Goal: Complete application form: Complete application form

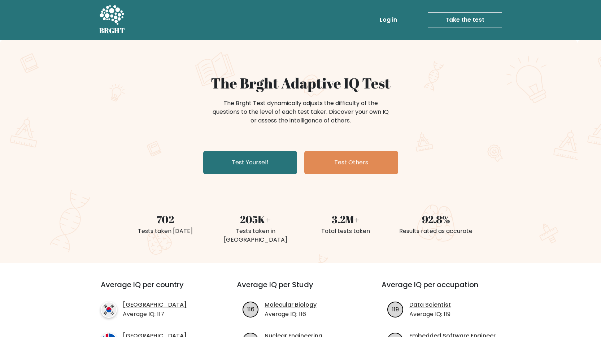
click at [457, 20] on link "Take the test" at bounding box center [465, 19] width 74 height 15
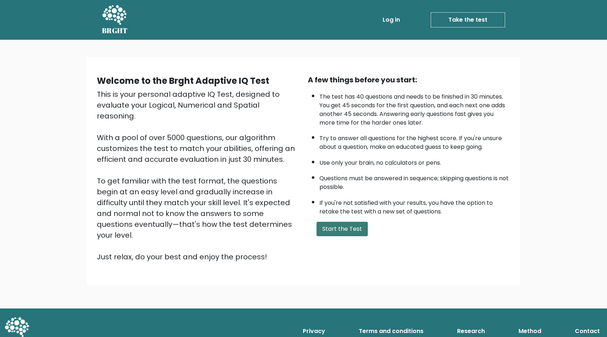
click at [351, 227] on button "Start the Test" at bounding box center [341, 229] width 51 height 14
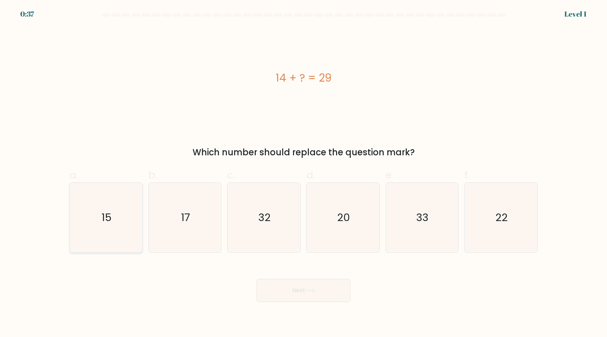
click at [111, 220] on text "15" at bounding box center [106, 218] width 10 height 14
click at [303, 173] on input "a. 15" at bounding box center [303, 171] width 0 height 5
radio input "true"
click at [323, 292] on button "Next" at bounding box center [303, 290] width 94 height 23
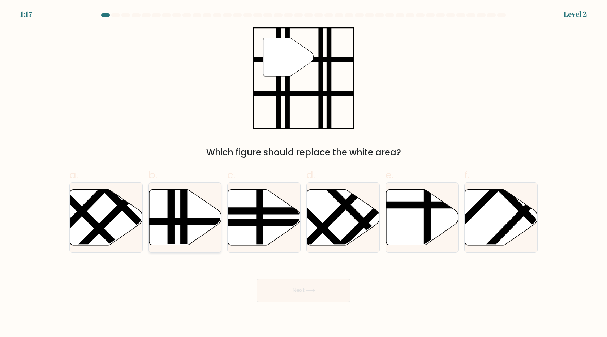
click at [176, 213] on icon at bounding box center [185, 218] width 73 height 56
click at [303, 173] on input "b." at bounding box center [303, 171] width 0 height 5
radio input "true"
click at [326, 291] on button "Next" at bounding box center [303, 290] width 94 height 23
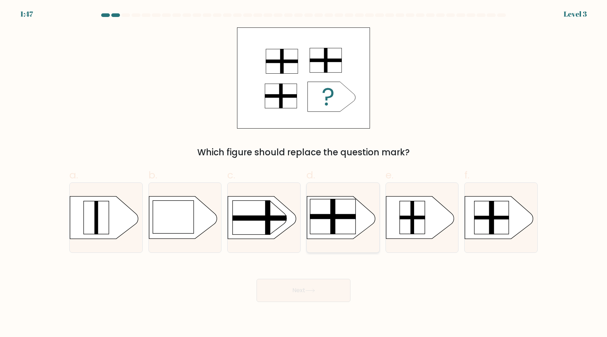
click at [340, 211] on rect at bounding box center [333, 216] width 46 height 35
click at [304, 173] on input "d." at bounding box center [303, 171] width 0 height 5
radio input "true"
drag, startPoint x: 312, startPoint y: 291, endPoint x: 330, endPoint y: 290, distance: 17.4
click at [330, 290] on button "Next" at bounding box center [303, 290] width 94 height 23
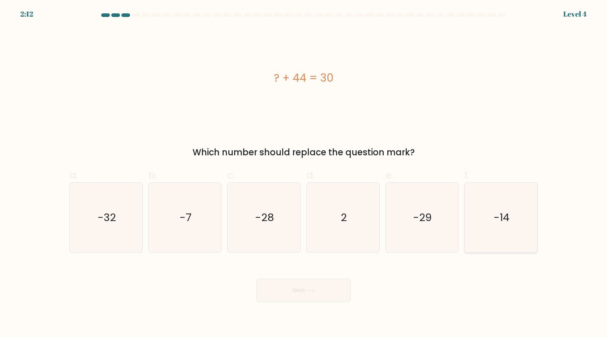
click at [496, 222] on text "-14" at bounding box center [502, 218] width 16 height 14
click at [304, 173] on input "f. -14" at bounding box center [303, 171] width 0 height 5
radio input "true"
click at [311, 293] on button "Next" at bounding box center [303, 290] width 94 height 23
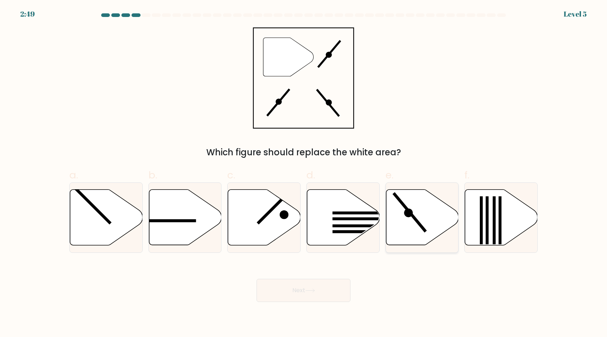
click at [415, 225] on icon at bounding box center [422, 218] width 73 height 56
click at [304, 173] on input "e." at bounding box center [303, 171] width 0 height 5
radio input "true"
click at [321, 286] on button "Next" at bounding box center [303, 290] width 94 height 23
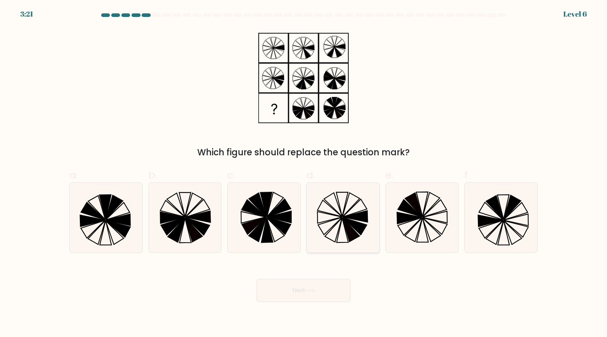
click at [350, 233] on icon at bounding box center [350, 230] width 17 height 24
click at [304, 173] on input "d." at bounding box center [303, 171] width 0 height 5
radio input "true"
click at [319, 294] on button "Next" at bounding box center [303, 290] width 94 height 23
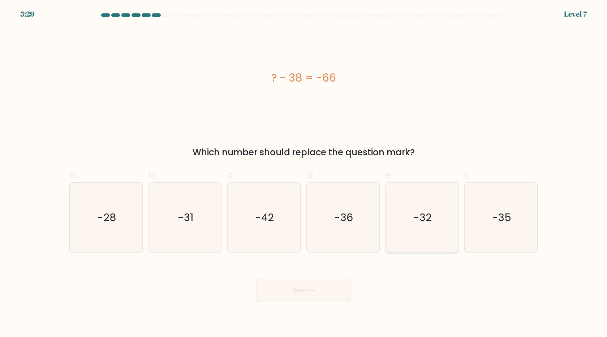
click at [424, 218] on text "-32" at bounding box center [422, 218] width 18 height 14
click at [304, 173] on input "e. -32" at bounding box center [303, 171] width 0 height 5
radio input "true"
drag, startPoint x: 316, startPoint y: 77, endPoint x: 261, endPoint y: 79, distance: 54.2
click at [261, 79] on div "? - 38 = -66" at bounding box center [303, 78] width 468 height 16
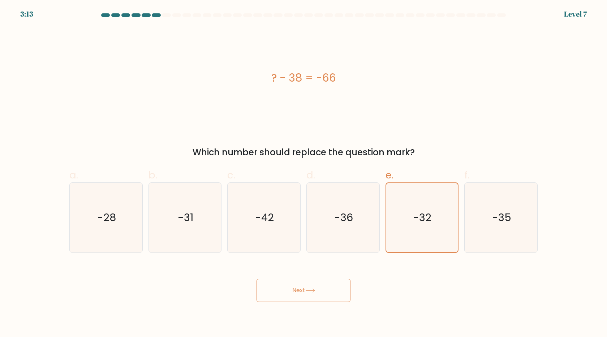
copy div "? - 38 = -66"
click at [129, 228] on icon "-28" at bounding box center [106, 218] width 70 height 70
click at [303, 173] on input "a. -28" at bounding box center [303, 171] width 0 height 5
radio input "true"
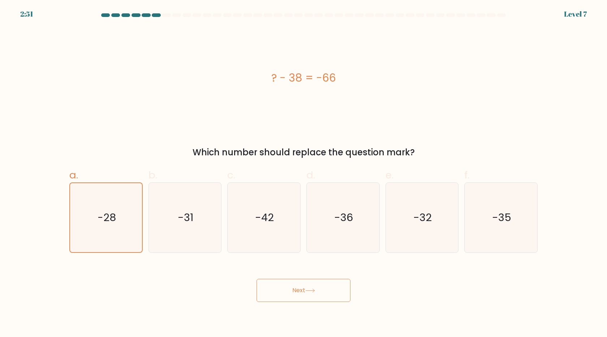
click at [281, 287] on button "Next" at bounding box center [303, 290] width 94 height 23
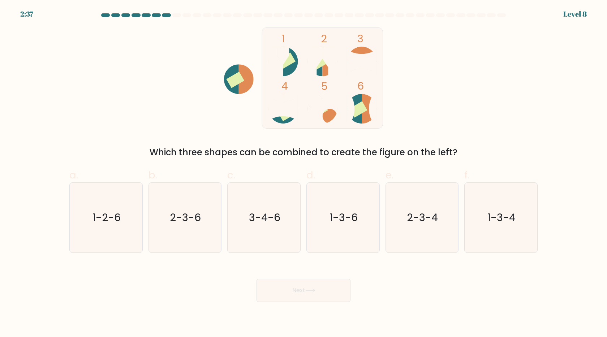
click at [367, 112] on icon at bounding box center [369, 109] width 15 height 30
click at [195, 204] on icon "2-3-6" at bounding box center [185, 218] width 70 height 70
click at [303, 173] on input "b. 2-3-6" at bounding box center [303, 171] width 0 height 5
radio input "true"
click at [306, 289] on button "Next" at bounding box center [303, 290] width 94 height 23
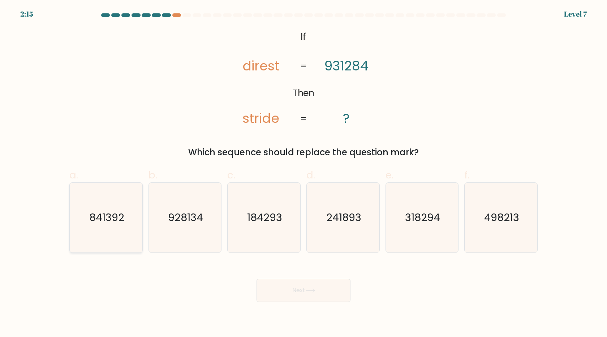
click at [104, 238] on icon "841392" at bounding box center [106, 218] width 70 height 70
click at [303, 173] on input "a. 841392" at bounding box center [303, 171] width 0 height 5
radio input "true"
click at [286, 295] on button "Next" at bounding box center [303, 290] width 94 height 23
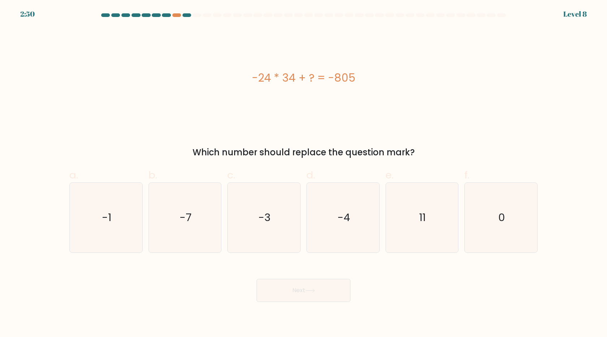
drag, startPoint x: 374, startPoint y: 86, endPoint x: 199, endPoint y: 79, distance: 175.3
click at [199, 79] on div "-24 * 34 + ? = -805" at bounding box center [303, 78] width 468 height 16
copy div "-24 * 34 + ? = -805"
click at [412, 231] on icon "11" at bounding box center [422, 218] width 70 height 70
click at [304, 173] on input "e. 11" at bounding box center [303, 171] width 0 height 5
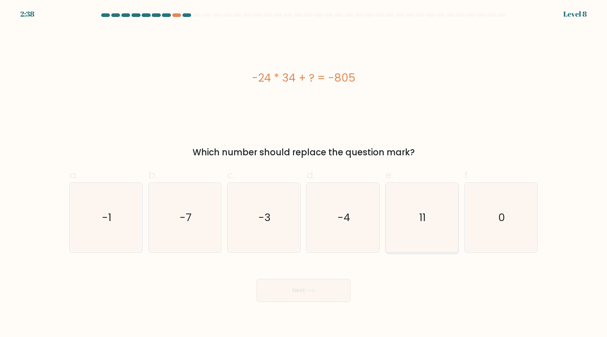
radio input "true"
click at [295, 292] on button "Next" at bounding box center [303, 290] width 94 height 23
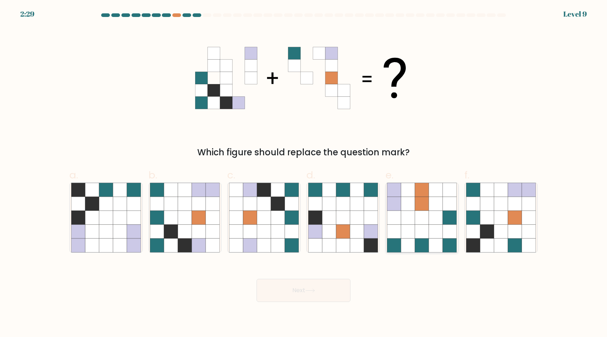
click at [424, 240] on icon at bounding box center [422, 245] width 14 height 14
click at [304, 173] on input "e." at bounding box center [303, 171] width 0 height 5
radio input "true"
click at [187, 224] on icon at bounding box center [185, 218] width 14 height 14
click at [303, 173] on input "b." at bounding box center [303, 171] width 0 height 5
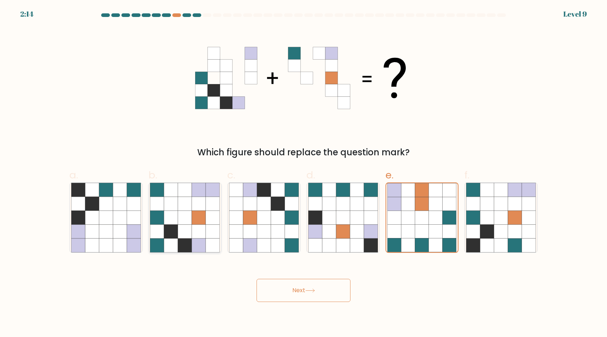
radio input "true"
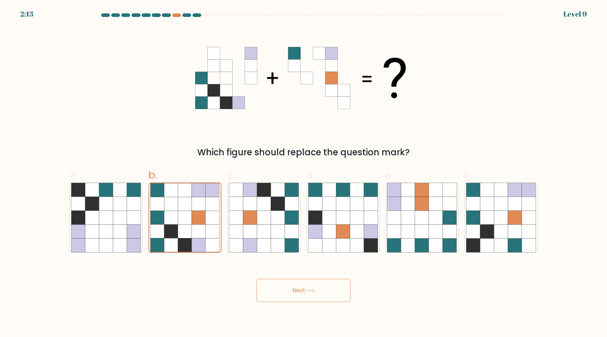
click at [349, 293] on button "Next" at bounding box center [303, 290] width 94 height 23
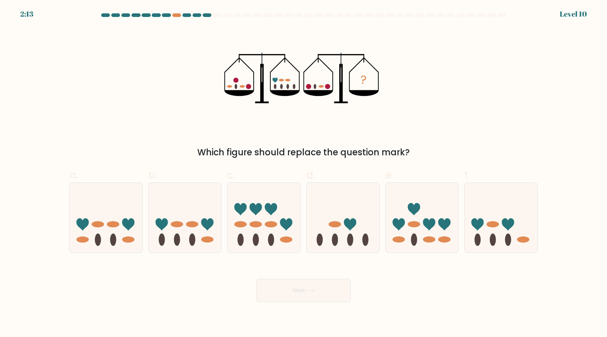
click at [314, 290] on icon at bounding box center [310, 291] width 10 height 4
click at [416, 235] on icon at bounding box center [422, 218] width 73 height 60
click at [304, 173] on input "e." at bounding box center [303, 171] width 0 height 5
radio input "true"
click at [322, 288] on button "Next" at bounding box center [303, 290] width 94 height 23
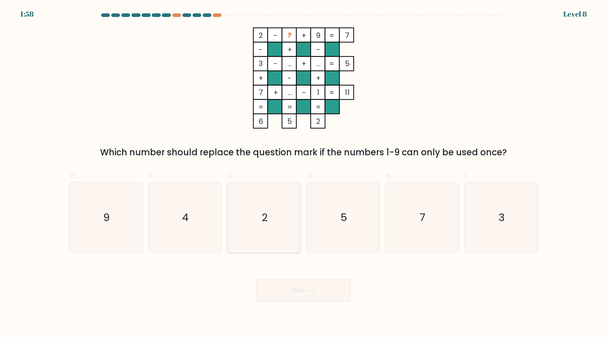
click at [280, 229] on icon "2" at bounding box center [264, 218] width 70 height 70
click at [303, 173] on input "c. 2" at bounding box center [303, 171] width 0 height 5
radio input "true"
click at [322, 290] on button "Next" at bounding box center [303, 290] width 94 height 23
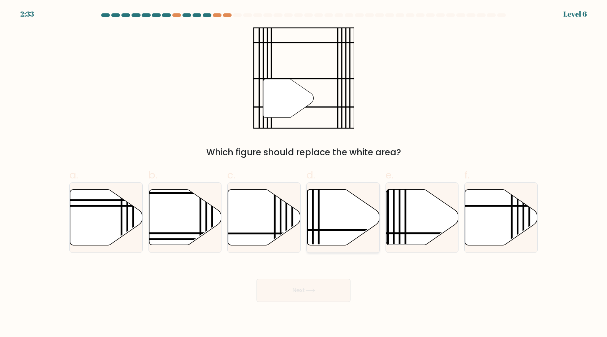
click at [338, 223] on icon at bounding box center [343, 218] width 73 height 56
click at [304, 173] on input "d." at bounding box center [303, 171] width 0 height 5
radio input "true"
click at [319, 294] on button "Next" at bounding box center [303, 290] width 94 height 23
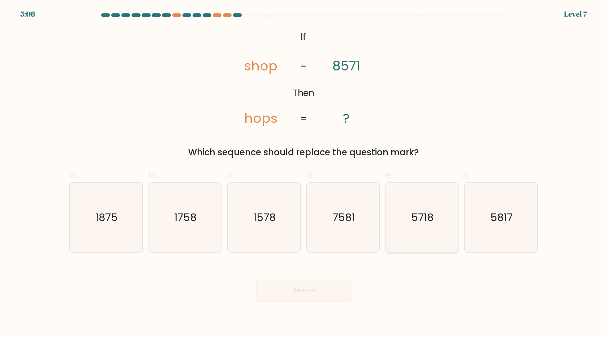
click at [409, 246] on icon "5718" at bounding box center [422, 218] width 70 height 70
click at [304, 173] on input "e. 5718" at bounding box center [303, 171] width 0 height 5
radio input "true"
click at [325, 284] on button "Next" at bounding box center [303, 290] width 94 height 23
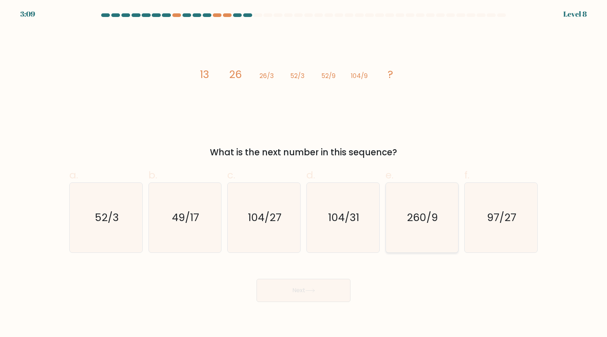
click at [421, 226] on icon "260/9" at bounding box center [422, 218] width 70 height 70
click at [304, 173] on input "e. 260/9" at bounding box center [303, 171] width 0 height 5
radio input "true"
click at [330, 280] on button "Next" at bounding box center [303, 290] width 94 height 23
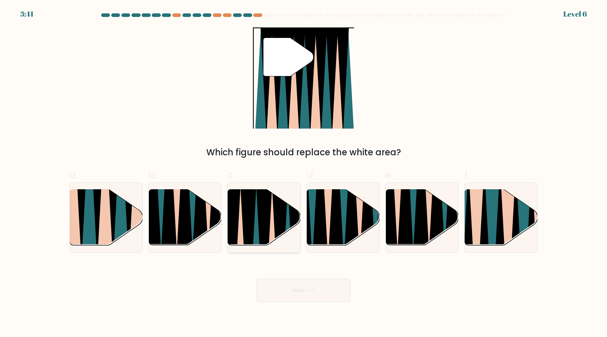
click at [257, 220] on icon at bounding box center [256, 248] width 16 height 145
click at [303, 173] on input "c." at bounding box center [303, 171] width 0 height 5
radio input "true"
click at [309, 290] on icon at bounding box center [310, 291] width 10 height 4
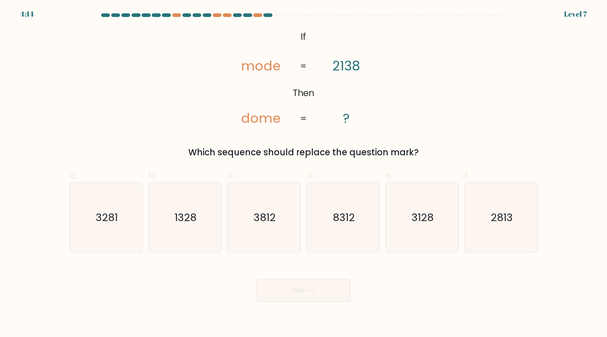
drag, startPoint x: 59, startPoint y: 195, endPoint x: 78, endPoint y: 200, distance: 19.2
click at [60, 195] on form "If ?" at bounding box center [303, 157] width 607 height 289
click at [83, 203] on icon "3281" at bounding box center [106, 218] width 70 height 70
click at [303, 173] on input "a. 3281" at bounding box center [303, 171] width 0 height 5
radio input "true"
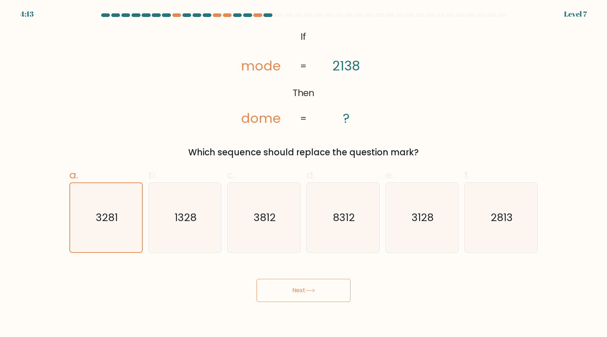
click at [285, 293] on button "Next" at bounding box center [303, 290] width 94 height 23
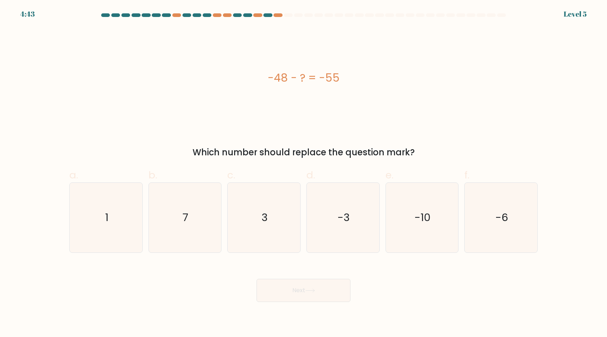
drag, startPoint x: 365, startPoint y: 78, endPoint x: 268, endPoint y: 81, distance: 97.5
click at [268, 81] on div "-48 - ? = -55" at bounding box center [303, 78] width 468 height 16
copy div "-48 - ? = -55"
click at [189, 225] on icon "7" at bounding box center [185, 218] width 70 height 70
click at [303, 173] on input "b. 7" at bounding box center [303, 171] width 0 height 5
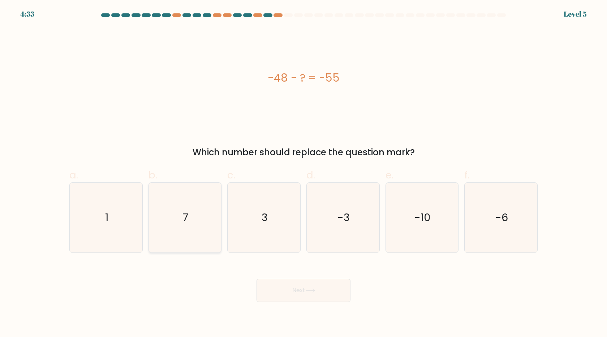
radio input "true"
click at [310, 303] on body "4:32 Level 5 a." at bounding box center [303, 168] width 607 height 337
click at [309, 295] on button "Next" at bounding box center [303, 290] width 94 height 23
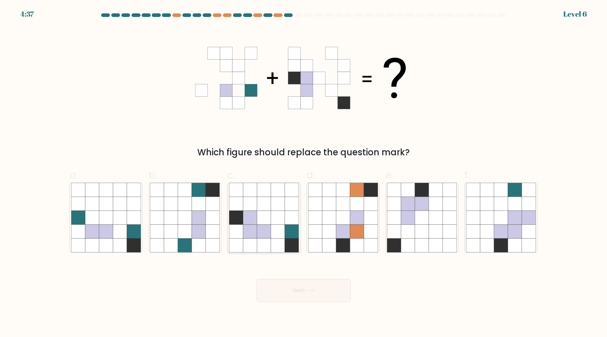
click at [250, 220] on icon at bounding box center [250, 218] width 14 height 14
click at [303, 173] on input "c." at bounding box center [303, 171] width 0 height 5
radio input "true"
click at [315, 293] on icon at bounding box center [310, 291] width 10 height 4
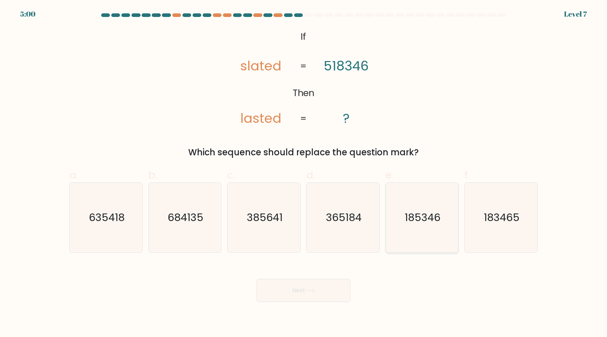
click at [419, 215] on text "185346" at bounding box center [422, 218] width 36 height 14
click at [304, 173] on input "e. 185346" at bounding box center [303, 171] width 0 height 5
radio input "true"
click at [275, 280] on button "Next" at bounding box center [303, 290] width 94 height 23
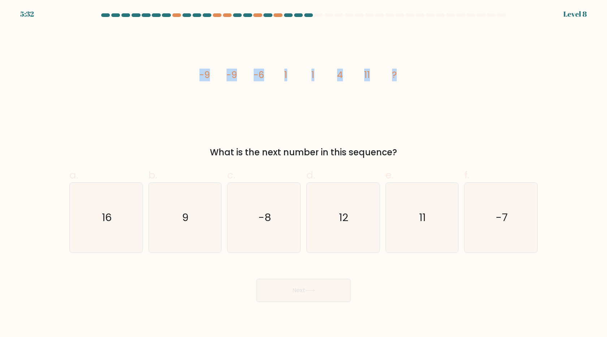
drag, startPoint x: 404, startPoint y: 76, endPoint x: 156, endPoint y: 70, distance: 247.4
click at [156, 70] on div "image/svg+xml -9 -9 -6 1 1 4 11 ? What is the next number in this sequence?" at bounding box center [303, 92] width 477 height 131
copy g "-9 -9 -6 1 1 4 11 ?"
click at [398, 226] on icon "11" at bounding box center [422, 218] width 70 height 70
click at [304, 173] on input "e. 11" at bounding box center [303, 171] width 0 height 5
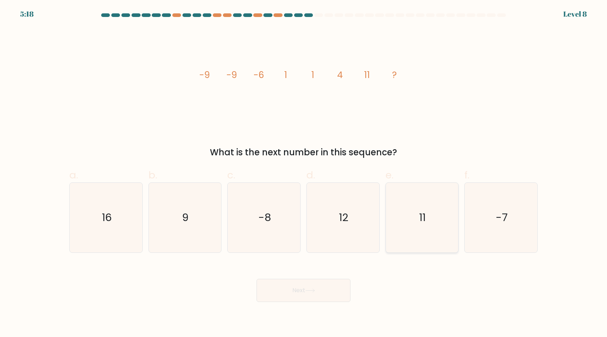
radio input "true"
click at [311, 283] on button "Next" at bounding box center [303, 290] width 94 height 23
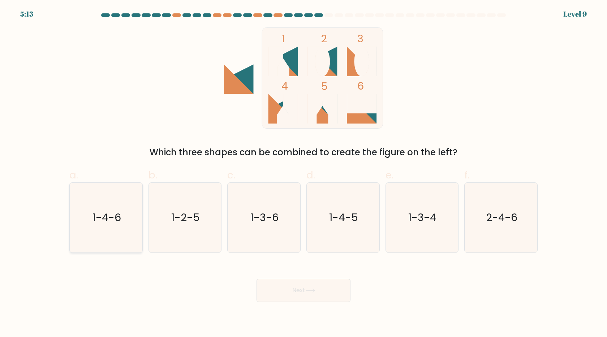
click at [110, 200] on icon "1-4-6" at bounding box center [106, 218] width 70 height 70
click at [303, 173] on input "a. 1-4-6" at bounding box center [303, 171] width 0 height 5
radio input "true"
click at [285, 293] on button "Next" at bounding box center [303, 290] width 94 height 23
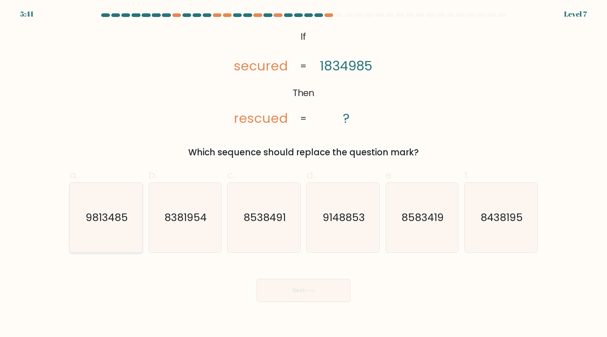
click at [96, 212] on text "9813485" at bounding box center [107, 218] width 42 height 14
click at [303, 173] on input "a. 9813485" at bounding box center [303, 171] width 0 height 5
radio input "true"
click at [310, 291] on icon at bounding box center [310, 290] width 9 height 3
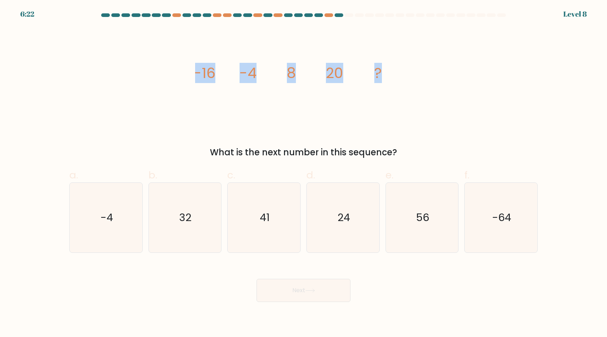
drag, startPoint x: 427, startPoint y: 72, endPoint x: 108, endPoint y: 83, distance: 319.8
click at [108, 83] on div "image/svg+xml -16 -4 8 20 ? What is the next number in this sequence?" at bounding box center [303, 92] width 477 height 131
copy g "-16 -4 8 20 ?"
click at [171, 223] on icon "32" at bounding box center [185, 218] width 70 height 70
click at [303, 173] on input "b. 32" at bounding box center [303, 171] width 0 height 5
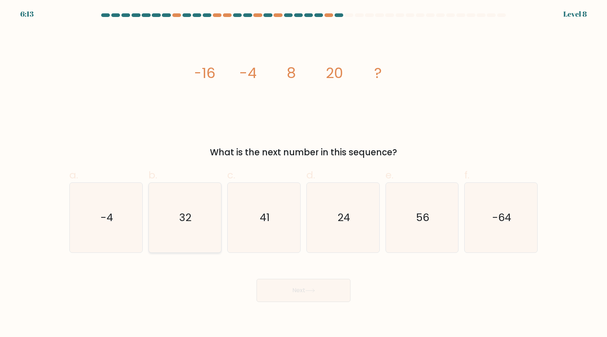
radio input "true"
click at [310, 293] on button "Next" at bounding box center [303, 290] width 94 height 23
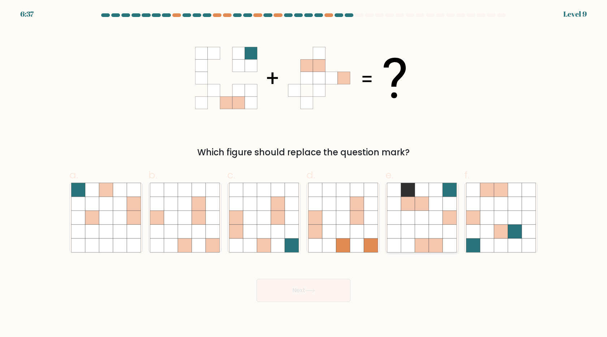
click at [428, 213] on icon at bounding box center [422, 218] width 14 height 14
click at [304, 173] on input "e." at bounding box center [303, 171] width 0 height 5
radio input "true"
click at [324, 291] on button "Next" at bounding box center [303, 290] width 94 height 23
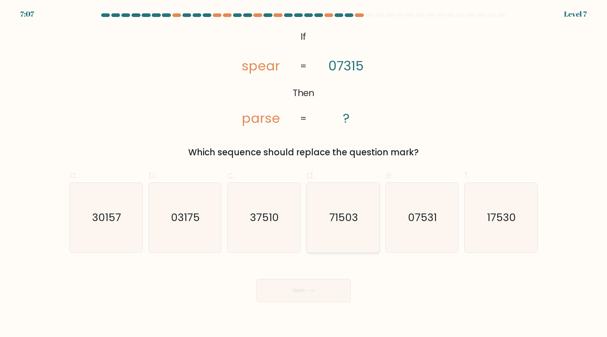
click at [342, 221] on text "71503" at bounding box center [343, 218] width 29 height 14
click at [304, 173] on input "d. 71503" at bounding box center [303, 171] width 0 height 5
radio input "true"
click at [315, 289] on icon at bounding box center [310, 291] width 10 height 4
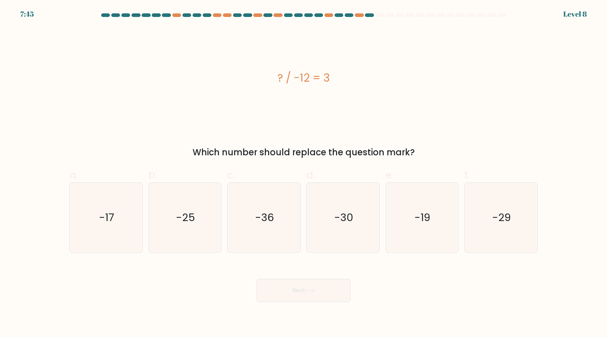
drag, startPoint x: 356, startPoint y: 79, endPoint x: 276, endPoint y: 82, distance: 79.9
click at [276, 82] on div "? / -12 = 3" at bounding box center [303, 78] width 468 height 16
copy div "? / -12 = 3"
click at [276, 213] on icon "-36" at bounding box center [264, 218] width 70 height 70
click at [303, 173] on input "c. -36" at bounding box center [303, 171] width 0 height 5
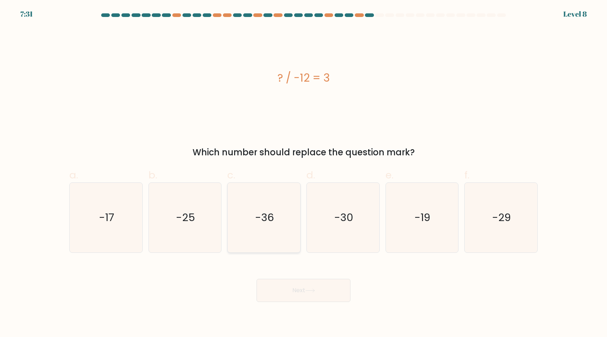
radio input "true"
click at [303, 284] on button "Next" at bounding box center [303, 290] width 94 height 23
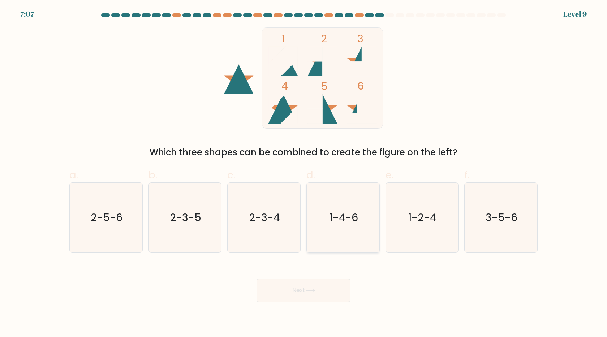
click at [356, 229] on icon "1-4-6" at bounding box center [343, 218] width 70 height 70
click at [304, 173] on input "d. 1-4-6" at bounding box center [303, 171] width 0 height 5
radio input "true"
click at [335, 286] on button "Next" at bounding box center [303, 290] width 94 height 23
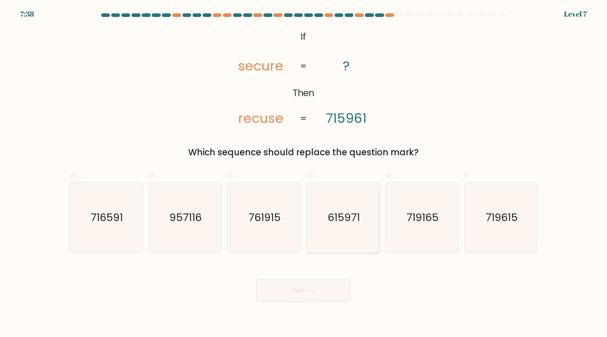
click at [359, 229] on icon "615971" at bounding box center [343, 218] width 70 height 70
click at [304, 173] on input "d. 615971" at bounding box center [303, 171] width 0 height 5
radio input "true"
click at [330, 294] on button "Next" at bounding box center [303, 290] width 94 height 23
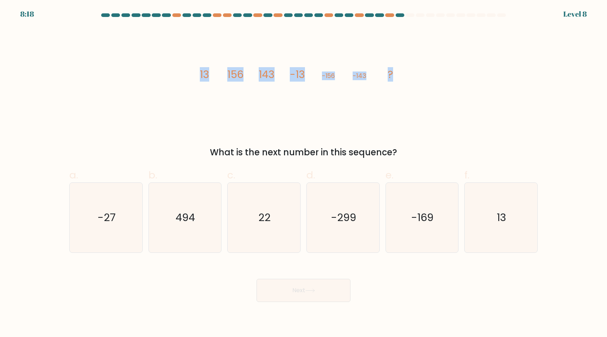
drag, startPoint x: 408, startPoint y: 76, endPoint x: 192, endPoint y: 77, distance: 215.2
click at [192, 77] on div "image/svg+xml 13 156 143 -13 -156 -143 ? What is the next number in this sequen…" at bounding box center [303, 92] width 477 height 131
copy g "13 156 143 -13 -156 -143 ?"
click at [483, 230] on icon "13" at bounding box center [501, 218] width 70 height 70
click at [304, 173] on input "f. 13" at bounding box center [303, 171] width 0 height 5
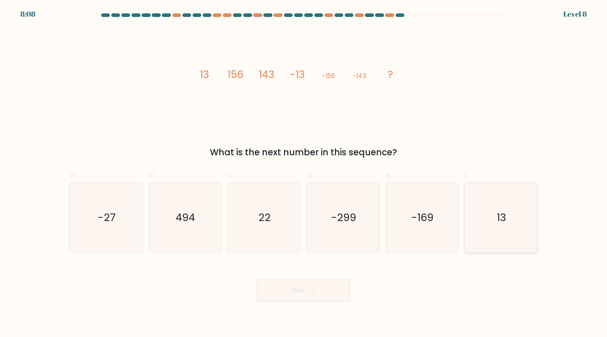
radio input "true"
click at [287, 292] on button "Next" at bounding box center [303, 290] width 94 height 23
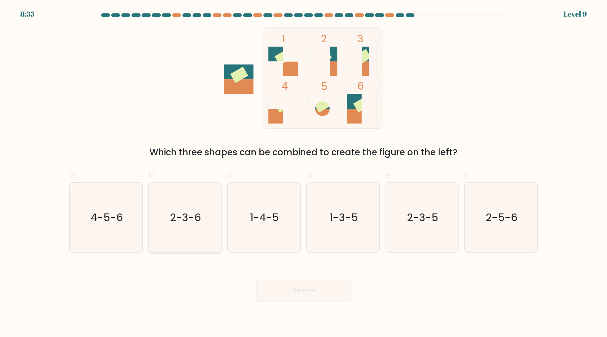
click at [197, 226] on icon "2-3-6" at bounding box center [185, 218] width 70 height 70
click at [303, 173] on input "b. 2-3-6" at bounding box center [303, 171] width 0 height 5
radio input "true"
click at [314, 290] on icon at bounding box center [310, 290] width 9 height 3
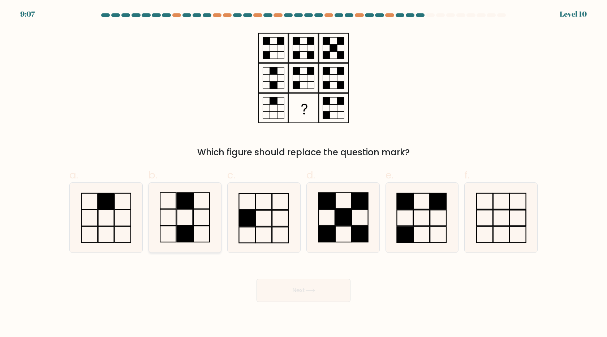
click at [185, 217] on icon at bounding box center [185, 218] width 70 height 70
click at [303, 173] on input "b." at bounding box center [303, 171] width 0 height 5
radio input "true"
click at [308, 274] on div "Next" at bounding box center [303, 281] width 477 height 40
click at [312, 289] on icon at bounding box center [310, 291] width 10 height 4
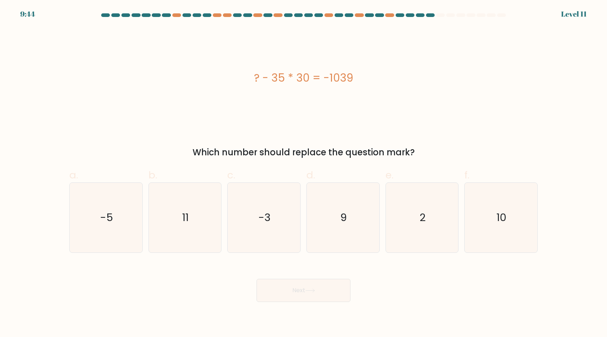
drag, startPoint x: 402, startPoint y: 94, endPoint x: 220, endPoint y: 89, distance: 181.4
click at [220, 89] on div "? - 35 * 30 = -1039" at bounding box center [303, 77] width 468 height 101
copy div "? - 35 * 30 = -1039"
click at [180, 209] on icon "11" at bounding box center [185, 218] width 70 height 70
click at [303, 173] on input "b. 11" at bounding box center [303, 171] width 0 height 5
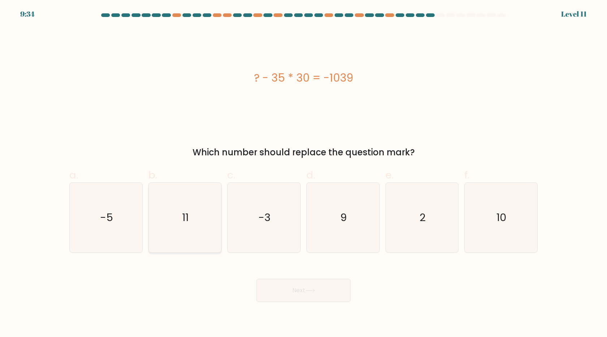
radio input "true"
click at [329, 292] on button "Next" at bounding box center [303, 290] width 94 height 23
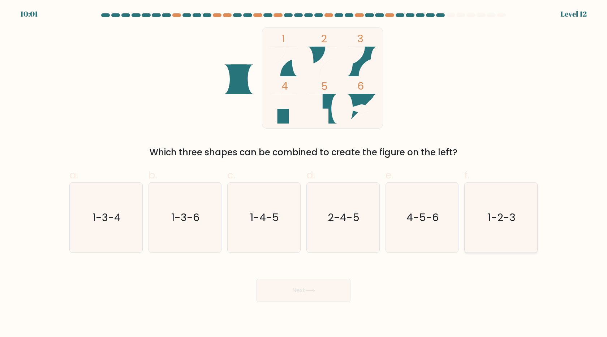
click at [520, 230] on icon "1-2-3" at bounding box center [501, 218] width 70 height 70
click at [304, 173] on input "f. 1-2-3" at bounding box center [303, 171] width 0 height 5
radio input "true"
click at [287, 295] on button "Next" at bounding box center [303, 290] width 94 height 23
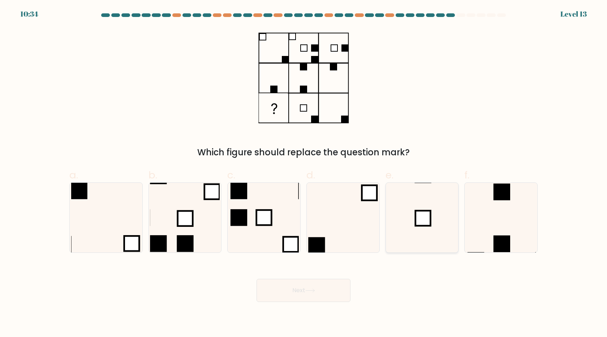
click at [427, 214] on rect at bounding box center [422, 218] width 15 height 15
click at [304, 173] on input "e." at bounding box center [303, 171] width 0 height 5
radio input "true"
click at [307, 298] on button "Next" at bounding box center [303, 290] width 94 height 23
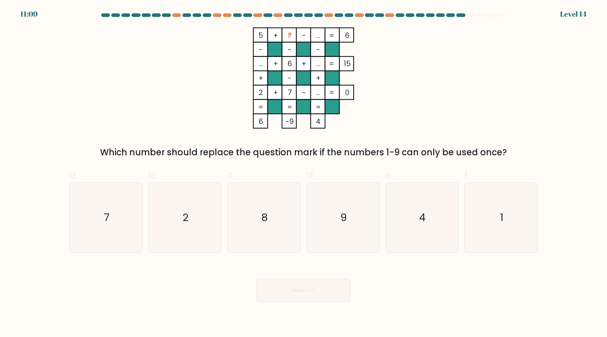
drag, startPoint x: 369, startPoint y: 36, endPoint x: 232, endPoint y: 39, distance: 136.9
click at [232, 39] on icon "5 + ? - ... 6 - - - ... + 6 + ... 15 + - + 2 + 7 - ... = 0 = = = = 6 -9 4 =" at bounding box center [303, 77] width 217 height 101
copy icon "5 + ? - ... 6"
click at [230, 80] on icon "5 + ? - ... 6 - - - ... + 6 + ... 15 + - + 2 + 7 - ... = 0 = = = = 6 -9 4 =" at bounding box center [303, 77] width 217 height 101
click at [326, 210] on icon "9" at bounding box center [343, 218] width 70 height 70
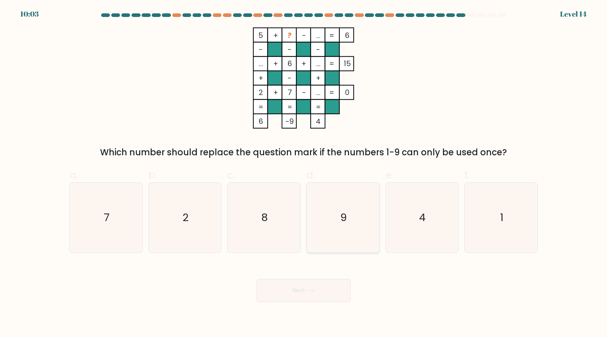
click at [304, 173] on input "d. 9" at bounding box center [303, 171] width 0 height 5
radio input "true"
click at [303, 289] on button "Next" at bounding box center [303, 290] width 94 height 23
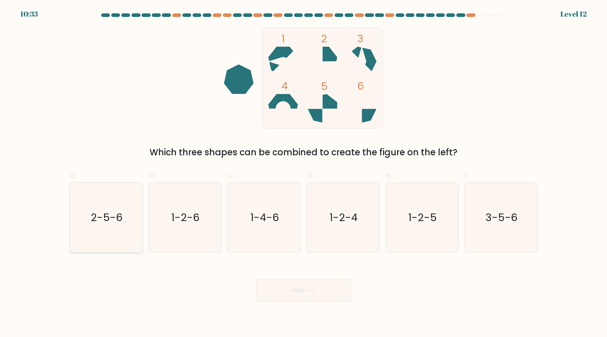
click at [118, 215] on text "2-5-6" at bounding box center [107, 218] width 32 height 14
click at [303, 173] on input "a. 2-5-6" at bounding box center [303, 171] width 0 height 5
radio input "true"
click at [299, 290] on button "Next" at bounding box center [303, 290] width 94 height 23
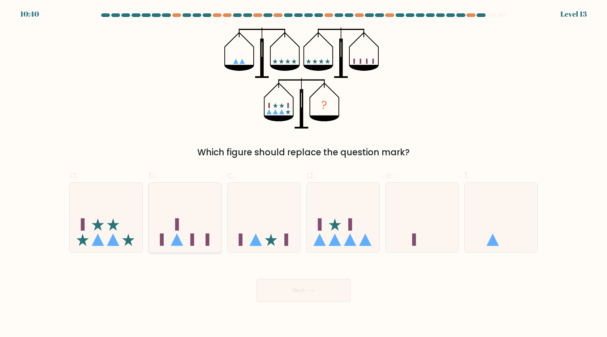
click at [178, 243] on icon at bounding box center [176, 239] width 12 height 12
click at [303, 173] on input "b." at bounding box center [303, 171] width 0 height 5
radio input "true"
click at [292, 288] on button "Next" at bounding box center [303, 290] width 94 height 23
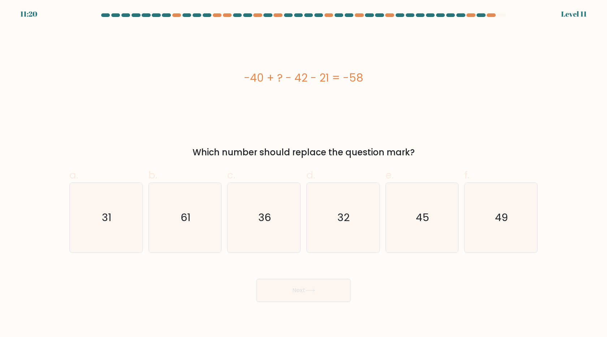
drag, startPoint x: 349, startPoint y: 84, endPoint x: 226, endPoint y: 80, distance: 122.9
click at [226, 80] on div "-40 + ? - 42 - 21 = -58" at bounding box center [303, 77] width 468 height 101
copy div "-40 + ? - 42 - 21 = -58"
click at [438, 232] on icon "45" at bounding box center [422, 218] width 70 height 70
click at [304, 173] on input "e. 45" at bounding box center [303, 171] width 0 height 5
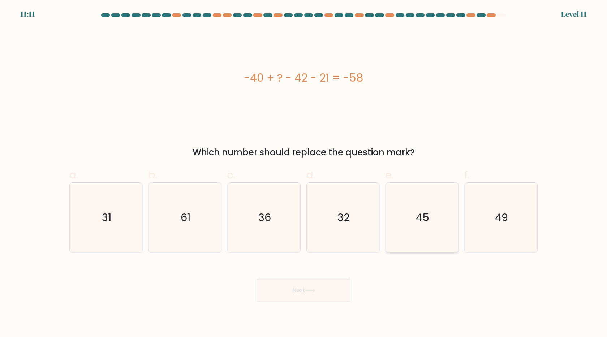
radio input "true"
click at [278, 296] on button "Next" at bounding box center [303, 290] width 94 height 23
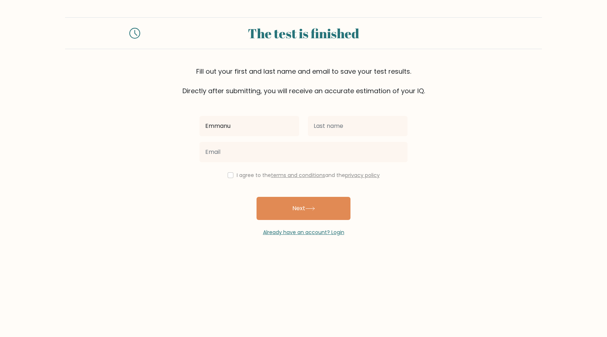
type input "Emmanuel"
type input "Leano"
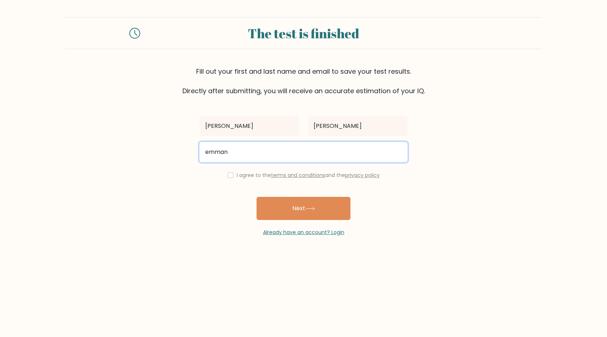
type input "emmanuel.leano.ge2019@gmail.com"
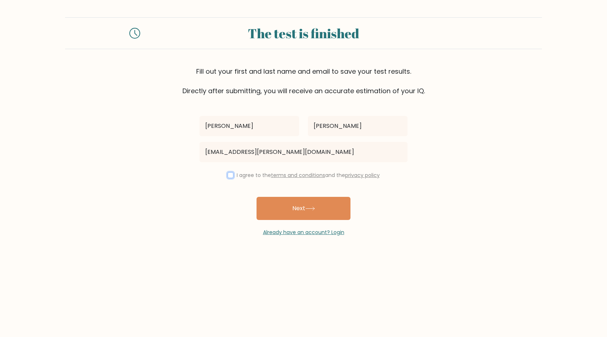
click at [228, 177] on input "checkbox" at bounding box center [231, 175] width 6 height 6
checkbox input "true"
click at [300, 208] on button "Next" at bounding box center [303, 208] width 94 height 23
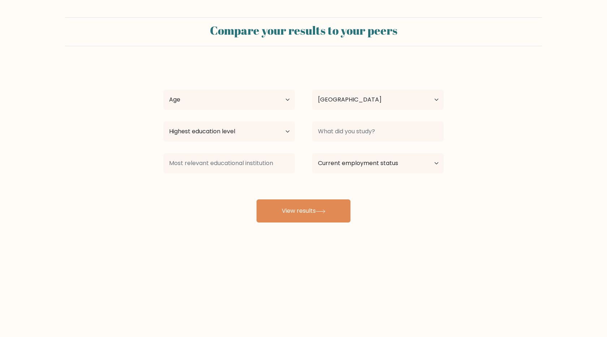
select select "PH"
click at [278, 89] on div "Age Under [DEMOGRAPHIC_DATA] [DEMOGRAPHIC_DATA] [DEMOGRAPHIC_DATA] [DEMOGRAPHIC…" at bounding box center [229, 100] width 149 height 26
click at [277, 100] on select "Age Under [DEMOGRAPHIC_DATA] [DEMOGRAPHIC_DATA] [DEMOGRAPHIC_DATA] [DEMOGRAPHIC…" at bounding box center [228, 100] width 131 height 20
select select "35_44"
click at [163, 90] on select "Age Under [DEMOGRAPHIC_DATA] [DEMOGRAPHIC_DATA] [DEMOGRAPHIC_DATA] [DEMOGRAPHIC…" at bounding box center [228, 100] width 131 height 20
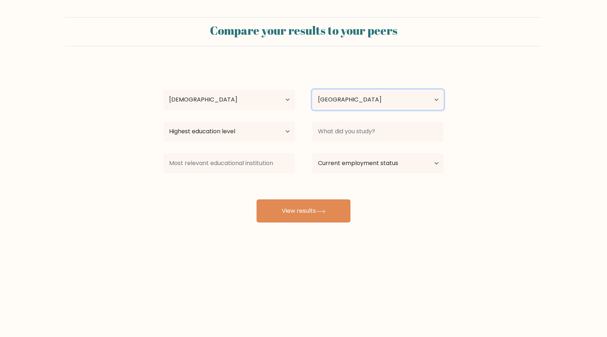
click at [352, 104] on select "Country [GEOGRAPHIC_DATA] [GEOGRAPHIC_DATA] [GEOGRAPHIC_DATA] [US_STATE] [GEOGR…" at bounding box center [377, 100] width 131 height 20
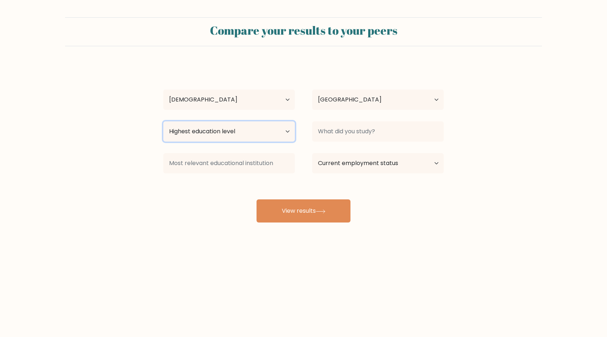
click at [191, 131] on select "Highest education level No schooling Primary Lower Secondary Upper Secondary Oc…" at bounding box center [228, 131] width 131 height 20
click at [163, 121] on select "Highest education level No schooling Primary Lower Secondary Upper Secondary Oc…" at bounding box center [228, 131] width 131 height 20
click at [212, 133] on select "Highest education level No schooling Primary Lower Secondary Upper Secondary Oc…" at bounding box center [228, 131] width 131 height 20
select select "bachelors_degree"
click at [163, 121] on select "Highest education level No schooling Primary Lower Secondary Upper Secondary Oc…" at bounding box center [228, 131] width 131 height 20
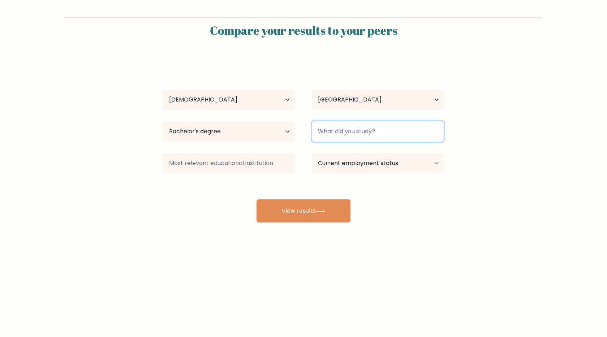
click at [353, 132] on input at bounding box center [377, 131] width 131 height 20
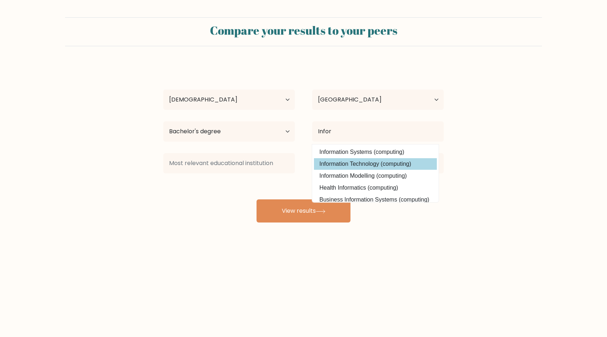
click at [361, 160] on option "Information Technology (computing)" at bounding box center [375, 164] width 123 height 12
type input "Information Technology"
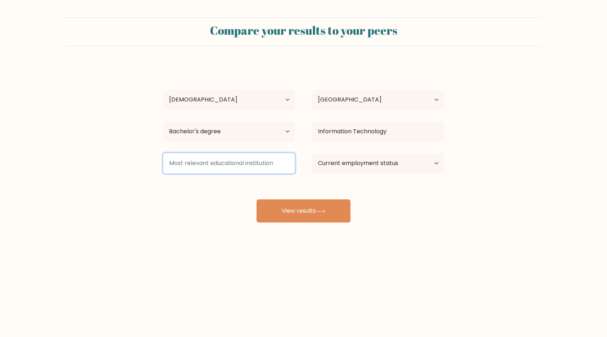
click at [242, 164] on input at bounding box center [228, 163] width 131 height 20
type input "a"
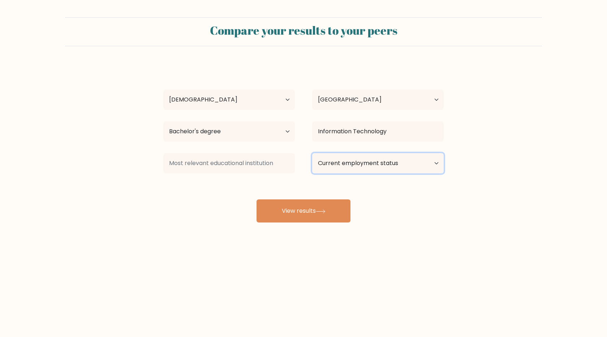
click at [395, 166] on select "Current employment status Employed Student Retired Other / prefer not to answer" at bounding box center [377, 163] width 131 height 20
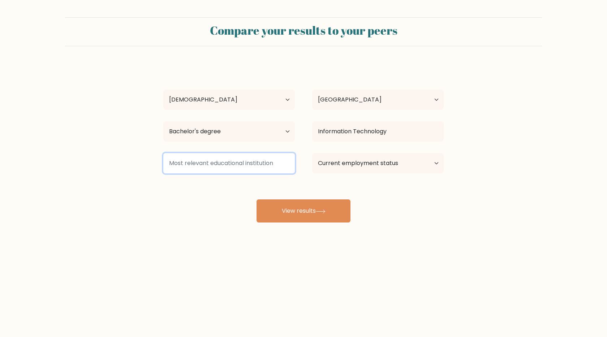
click at [222, 164] on input at bounding box center [228, 163] width 131 height 20
type input "o"
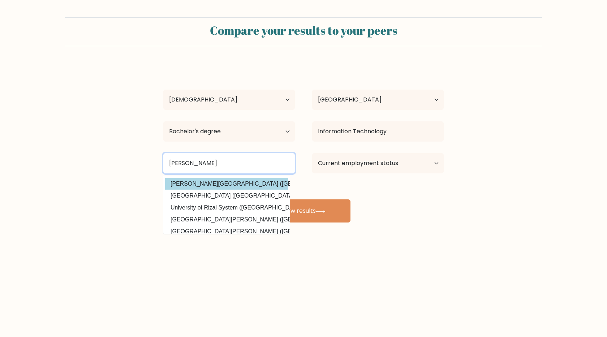
type input "Jose Riza"
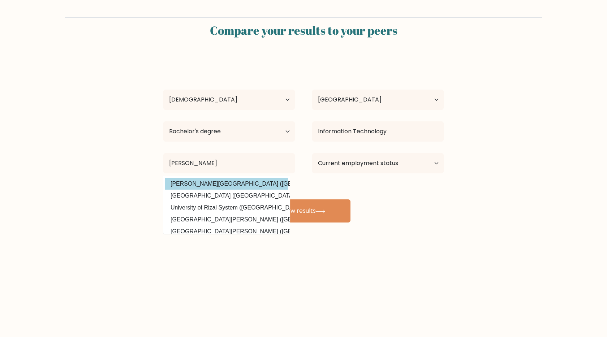
click at [226, 186] on div "Emmanuel Leano Age Under 18 years old 18-24 years old 25-34 years old 35-44 yea…" at bounding box center [303, 143] width 289 height 159
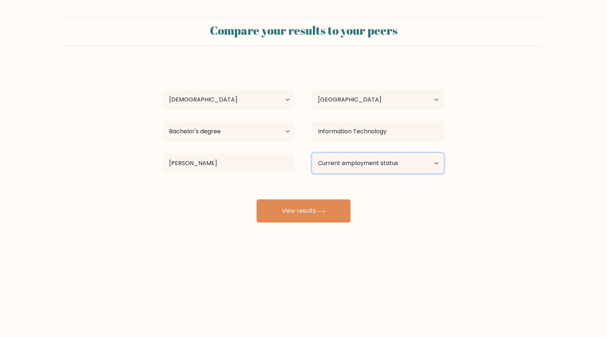
click at [372, 162] on select "Current employment status Employed Student Retired Other / prefer not to answer" at bounding box center [377, 163] width 131 height 20
select select "other"
click at [312, 153] on select "Current employment status Employed Student Retired Other / prefer not to answer" at bounding box center [377, 163] width 131 height 20
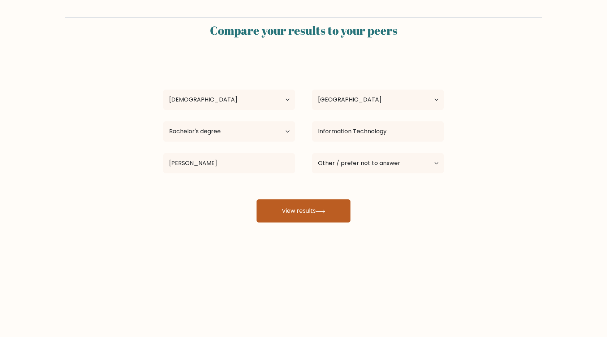
click at [338, 213] on button "View results" at bounding box center [303, 210] width 94 height 23
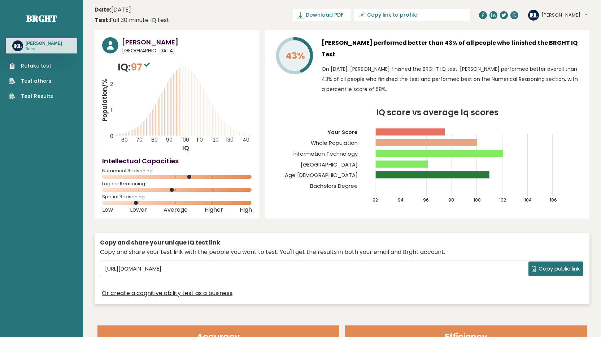
click at [544, 268] on span "Copy public link" at bounding box center [559, 269] width 41 height 8
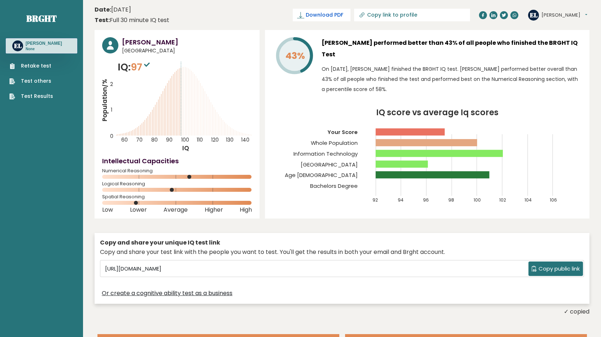
click at [343, 16] on span "Download PDF" at bounding box center [325, 15] width 38 height 8
click at [428, 18] on link "Copy link to profile" at bounding box center [412, 15] width 116 height 13
type input "[URL][DOMAIN_NAME][PERSON_NAME]"
click at [340, 15] on icon at bounding box center [336, 15] width 7 height 7
click at [568, 273] on span "Copy public link" at bounding box center [559, 269] width 41 height 8
